Goal: Transaction & Acquisition: Purchase product/service

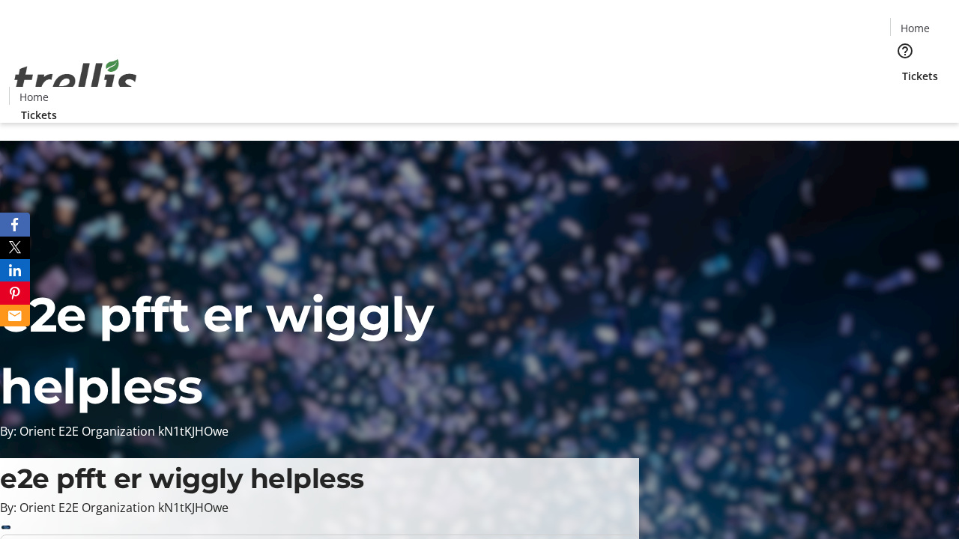
click at [902, 68] on span "Tickets" at bounding box center [920, 76] width 36 height 16
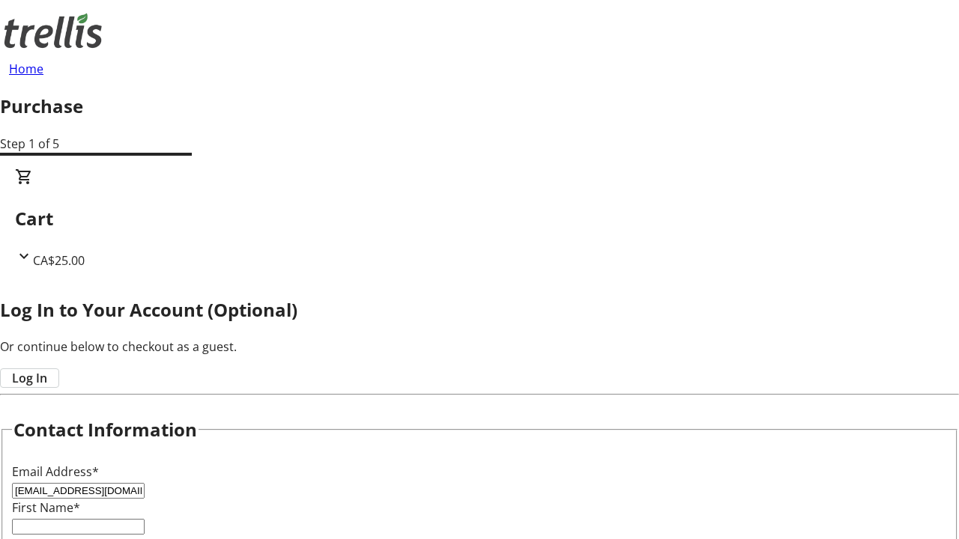
type input "[EMAIL_ADDRESS][DOMAIN_NAME]"
type input "[PERSON_NAME]"
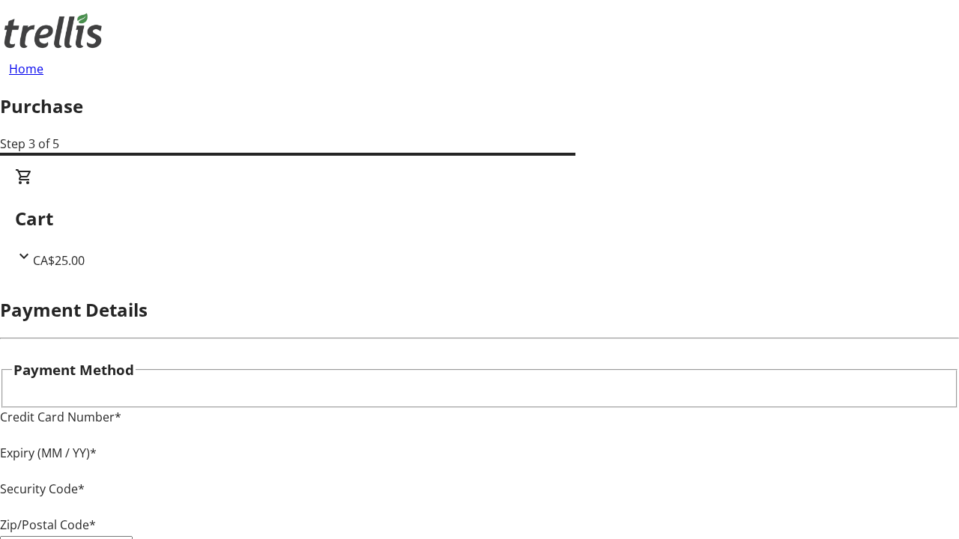
type input "V1Y 0C2"
